Goal: Transaction & Acquisition: Purchase product/service

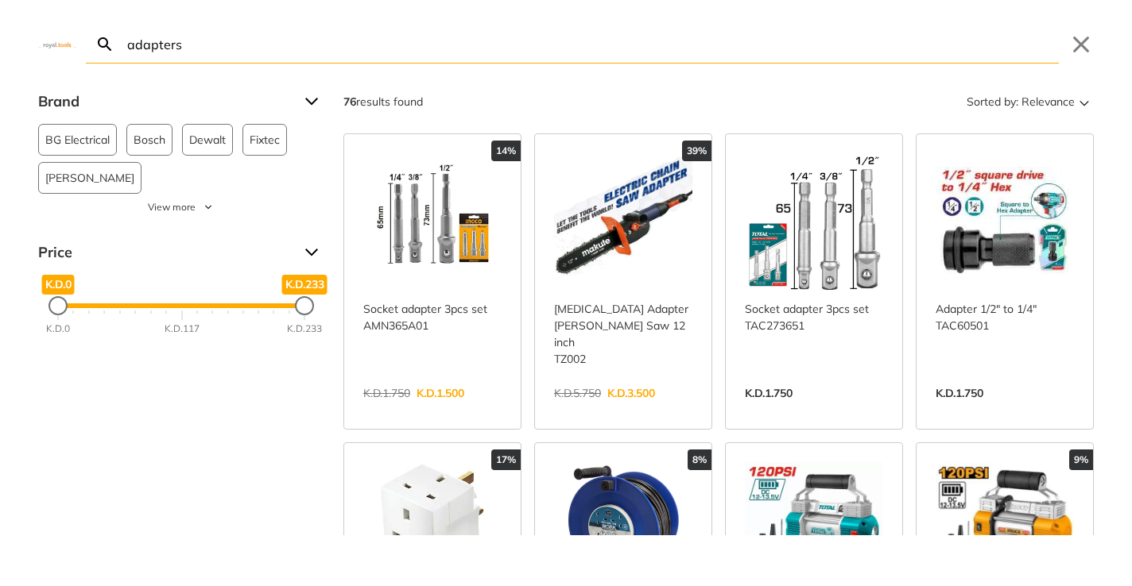
type input "adapters"
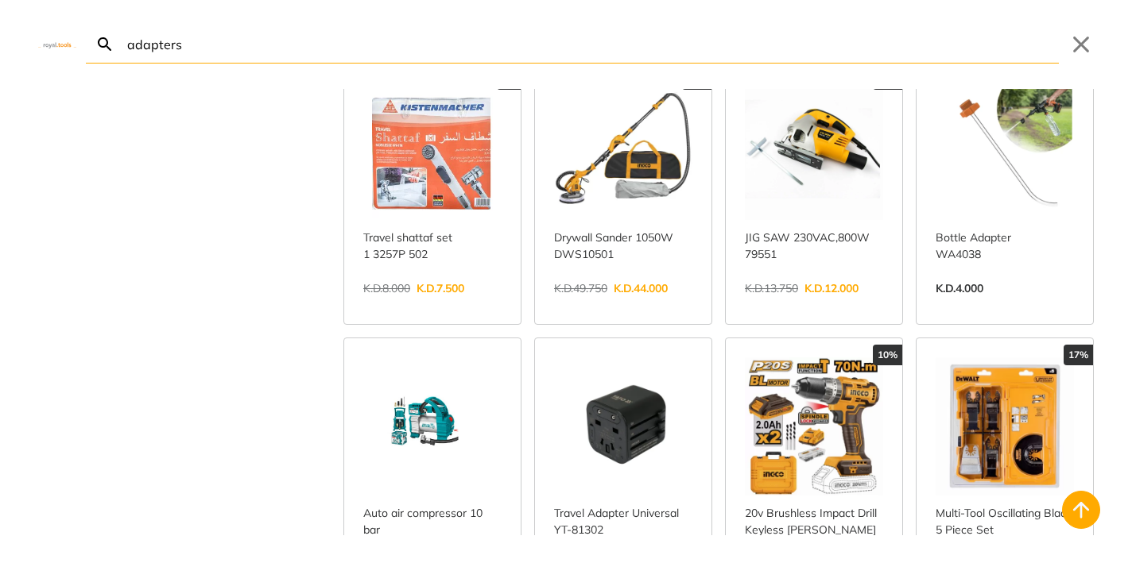
scroll to position [706, 0]
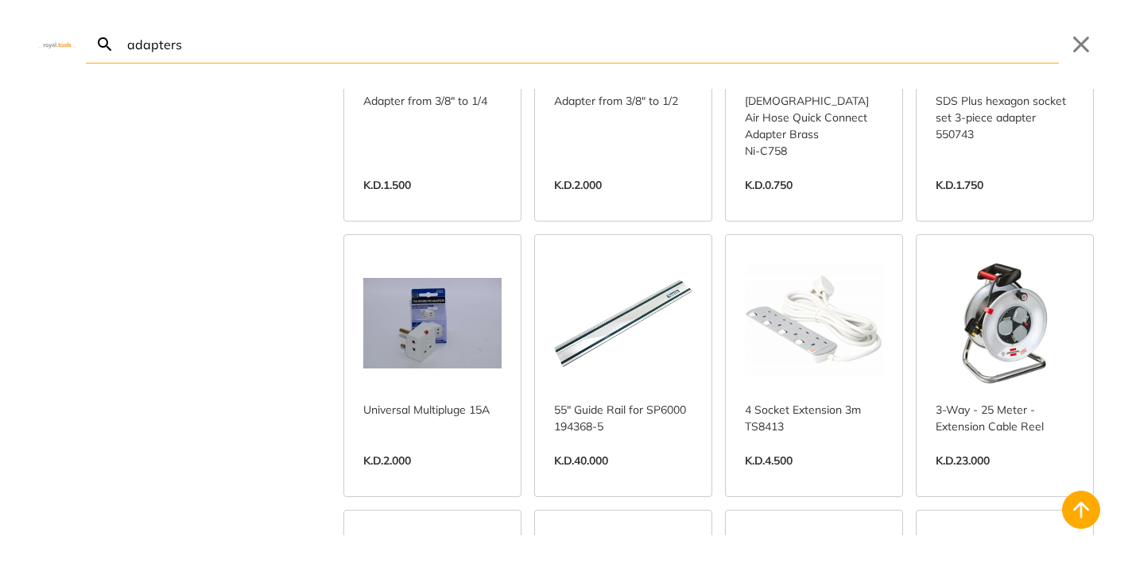
scroll to position [1688, 0]
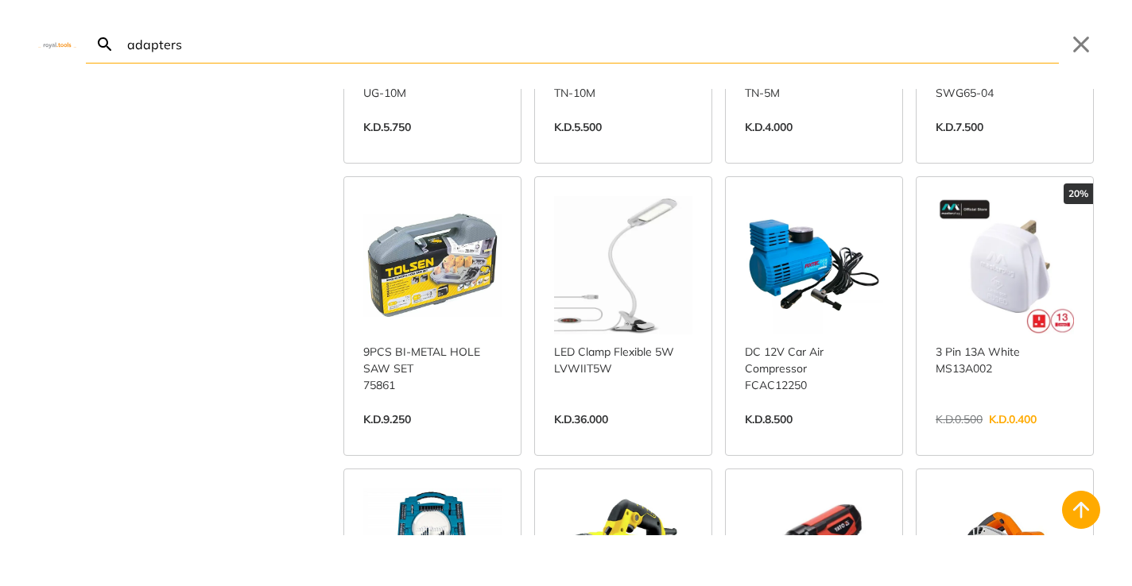
scroll to position [3185, 0]
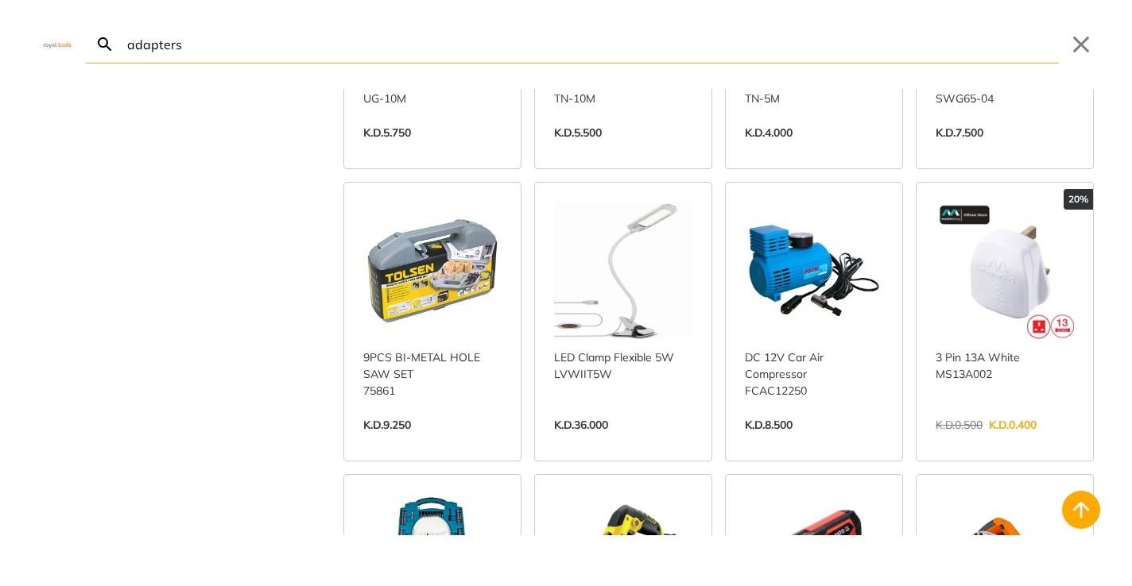
click at [962, 442] on link "View more →" at bounding box center [1004, 442] width 138 height 0
